Goal: Task Accomplishment & Management: Use online tool/utility

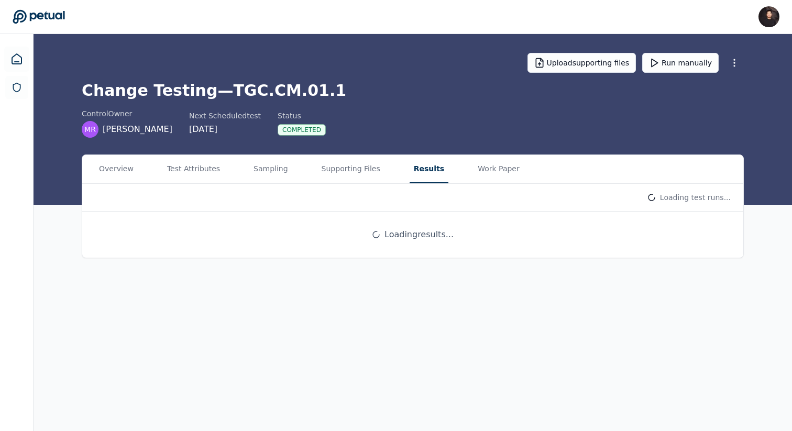
click at [414, 175] on button "Results" at bounding box center [428, 169] width 39 height 28
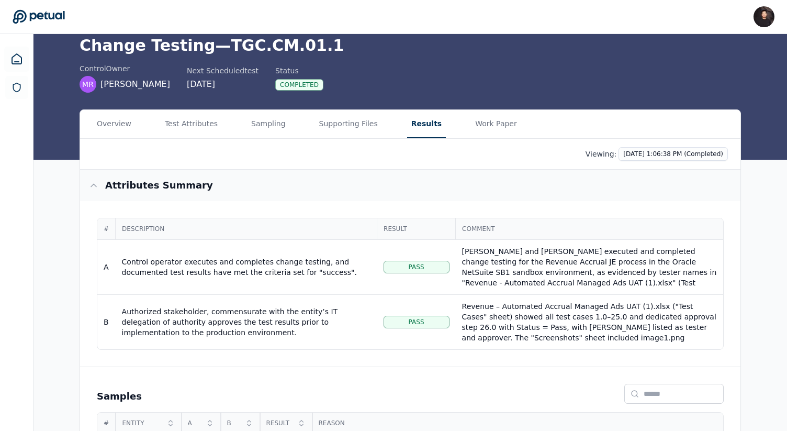
scroll to position [99, 0]
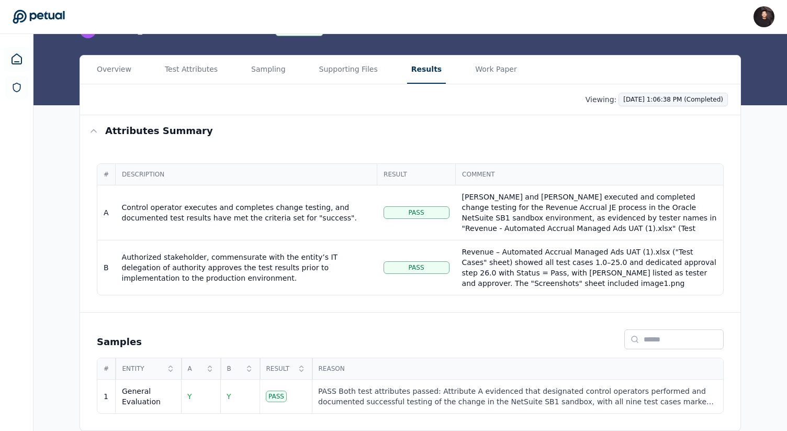
click at [677, 103] on html "[PERSON_NAME] [PERSON_NAME][EMAIL_ADDRESS] Sign out Upload supporting files Run…" at bounding box center [393, 166] width 787 height 530
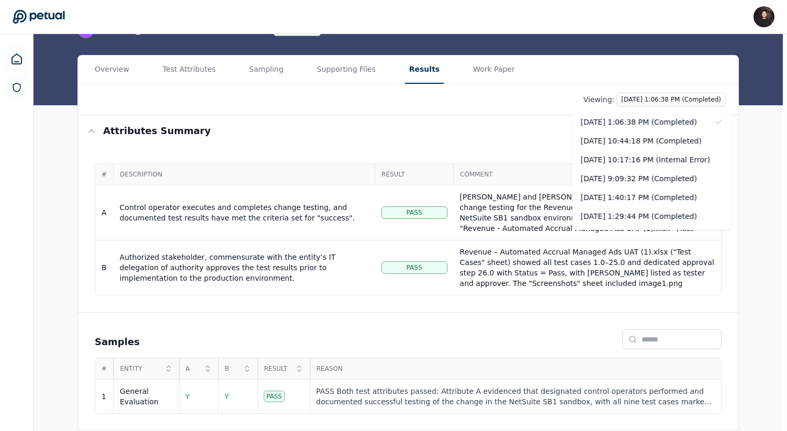
click at [456, 152] on html "[PERSON_NAME] [PERSON_NAME][EMAIL_ADDRESS] Sign out Upload supporting files Run…" at bounding box center [393, 166] width 787 height 530
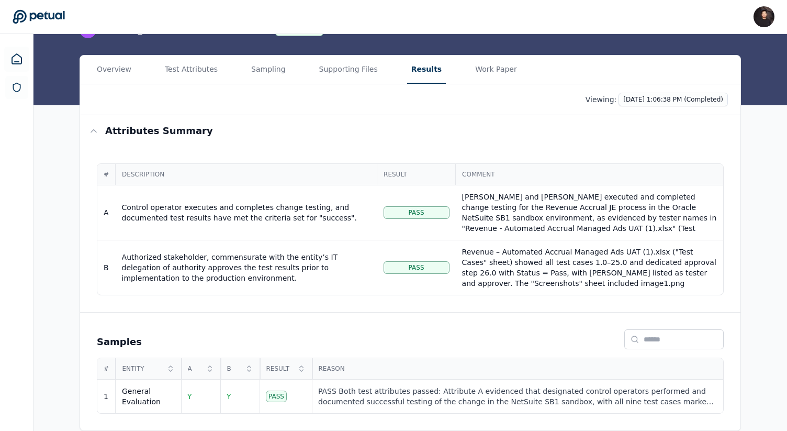
click at [142, 71] on div "Overview Test Attributes Sampling Supporting Files Results Work Paper" at bounding box center [410, 70] width 661 height 29
click at [136, 71] on div "Overview Test Attributes Sampling Supporting Files Results Work Paper" at bounding box center [410, 70] width 661 height 29
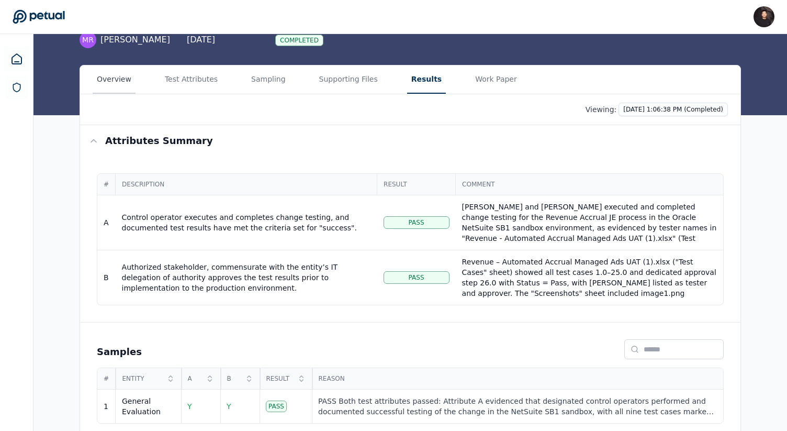
click at [132, 71] on button "Overview" at bounding box center [114, 79] width 43 height 28
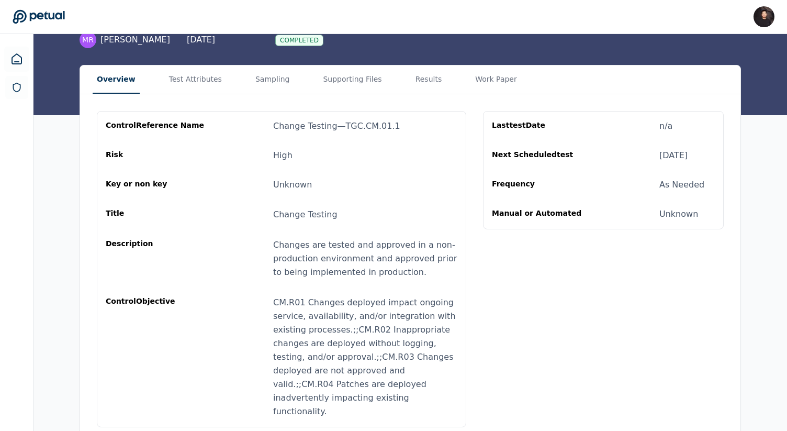
click at [209, 84] on main "Upload supporting files Run manually Change Testing — TGC.CM.01.1 control Owner…" at bounding box center [411, 194] width 754 height 500
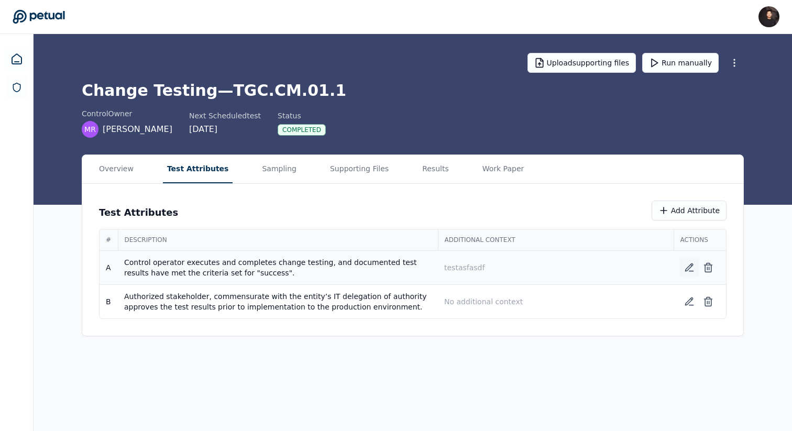
click at [686, 269] on icon at bounding box center [688, 267] width 7 height 7
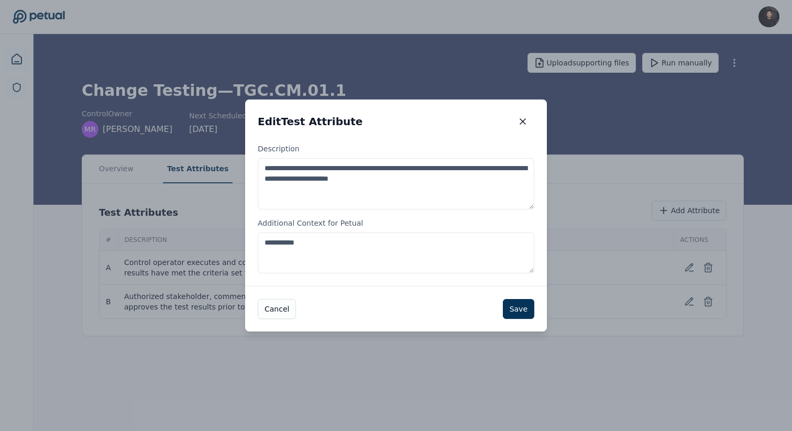
click at [409, 252] on textarea "**********" at bounding box center [396, 252] width 276 height 41
type textarea "*"
click at [521, 309] on button "Save" at bounding box center [518, 309] width 31 height 20
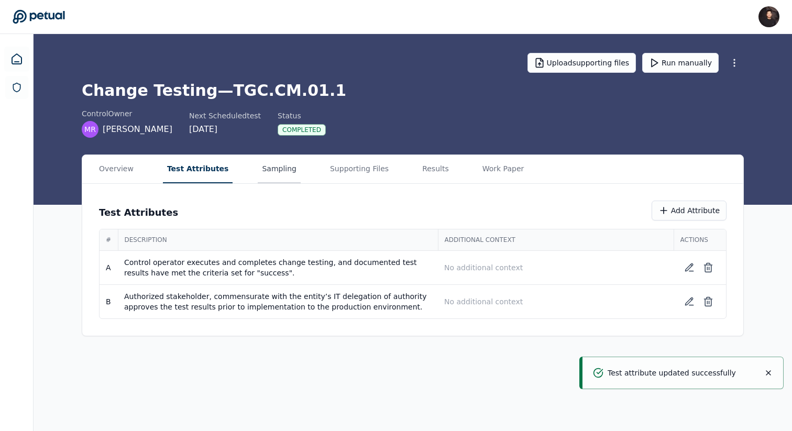
click at [277, 169] on button "Sampling" at bounding box center [279, 169] width 43 height 28
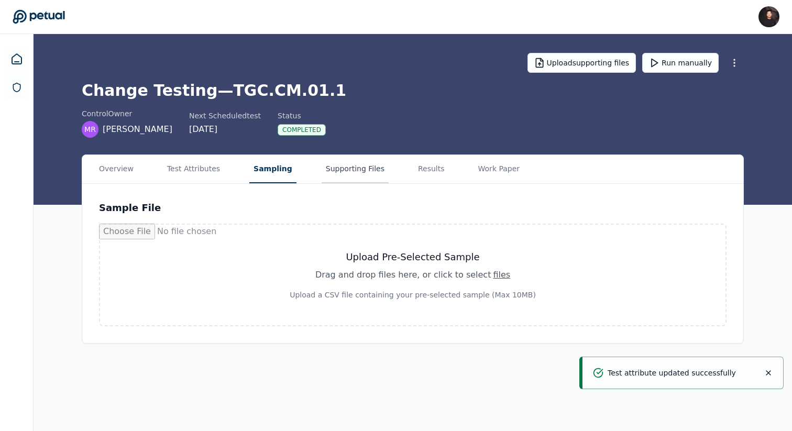
click at [346, 168] on button "Supporting Files" at bounding box center [354, 169] width 67 height 28
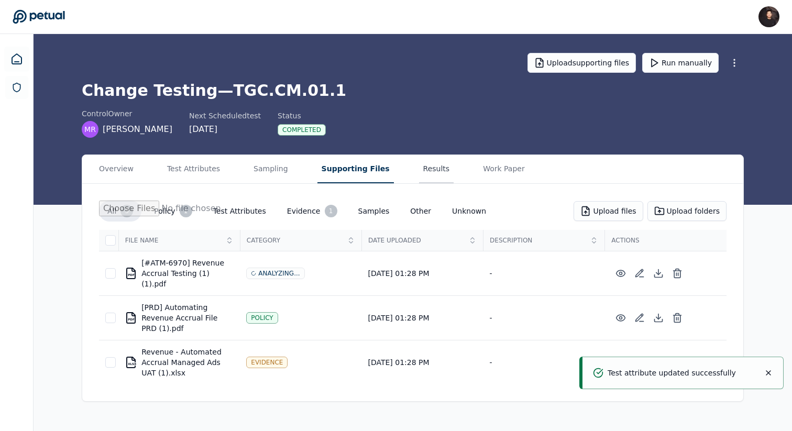
click at [419, 173] on button "Results" at bounding box center [436, 169] width 35 height 28
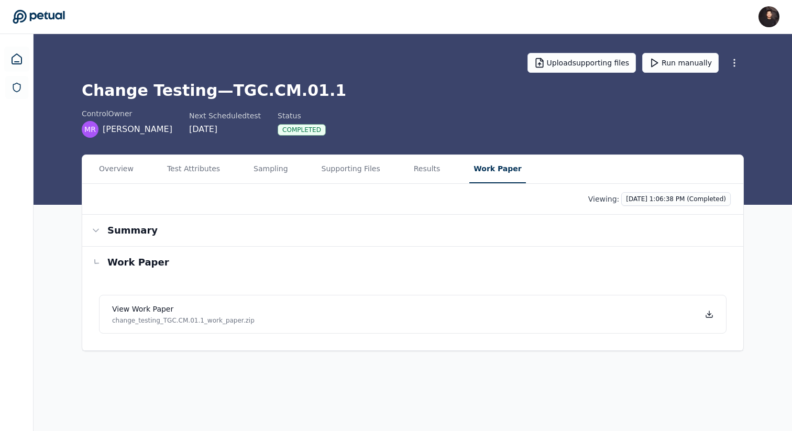
click at [468, 65] on main "Upload supporting files Run manually Change Testing — TGC.CM.01.1 control Owner…" at bounding box center [413, 232] width 758 height 397
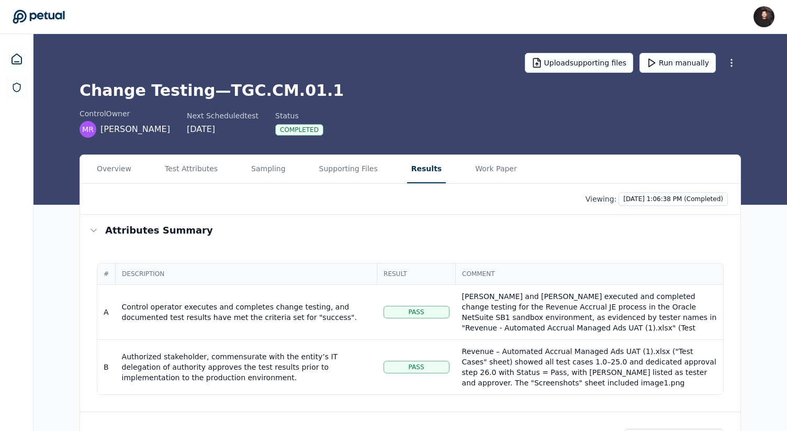
click at [417, 170] on button "Results" at bounding box center [426, 169] width 39 height 28
click at [478, 174] on button "Work Paper" at bounding box center [496, 169] width 50 height 28
